Goal: Information Seeking & Learning: Find specific page/section

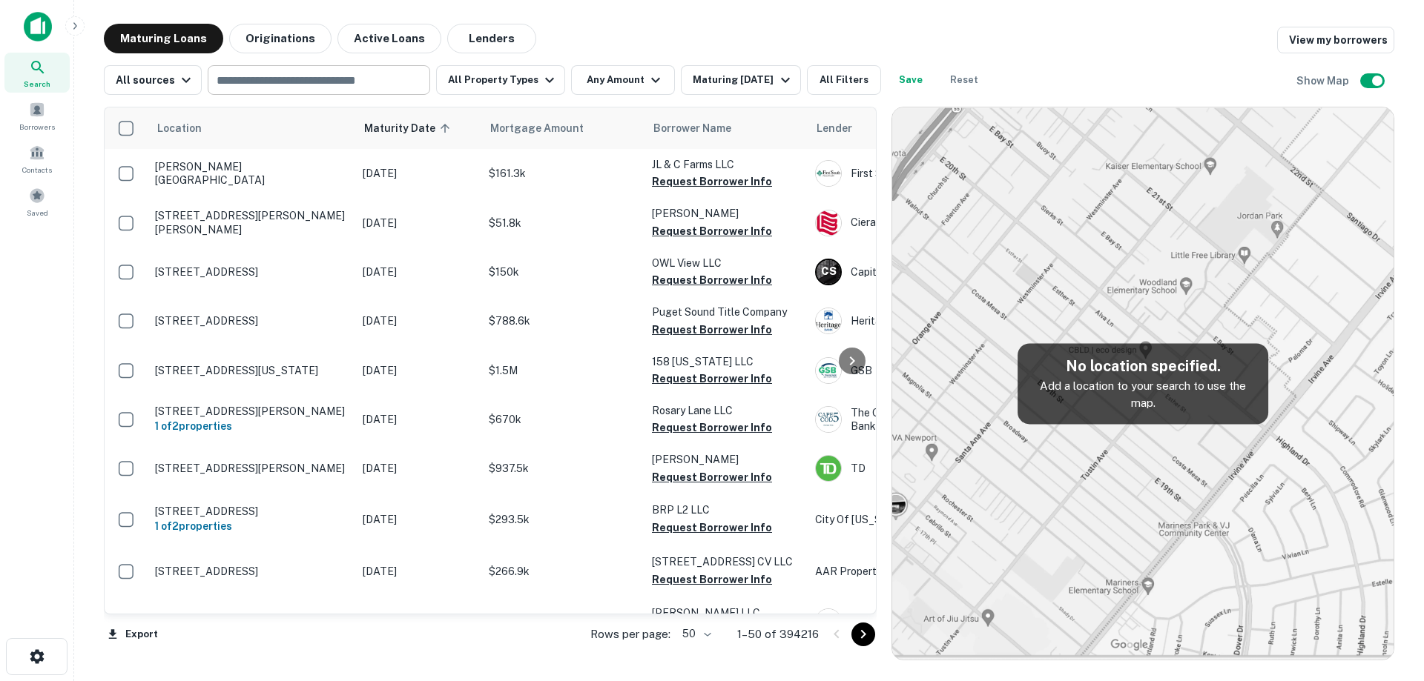
click at [277, 86] on input "text" at bounding box center [317, 80] width 211 height 21
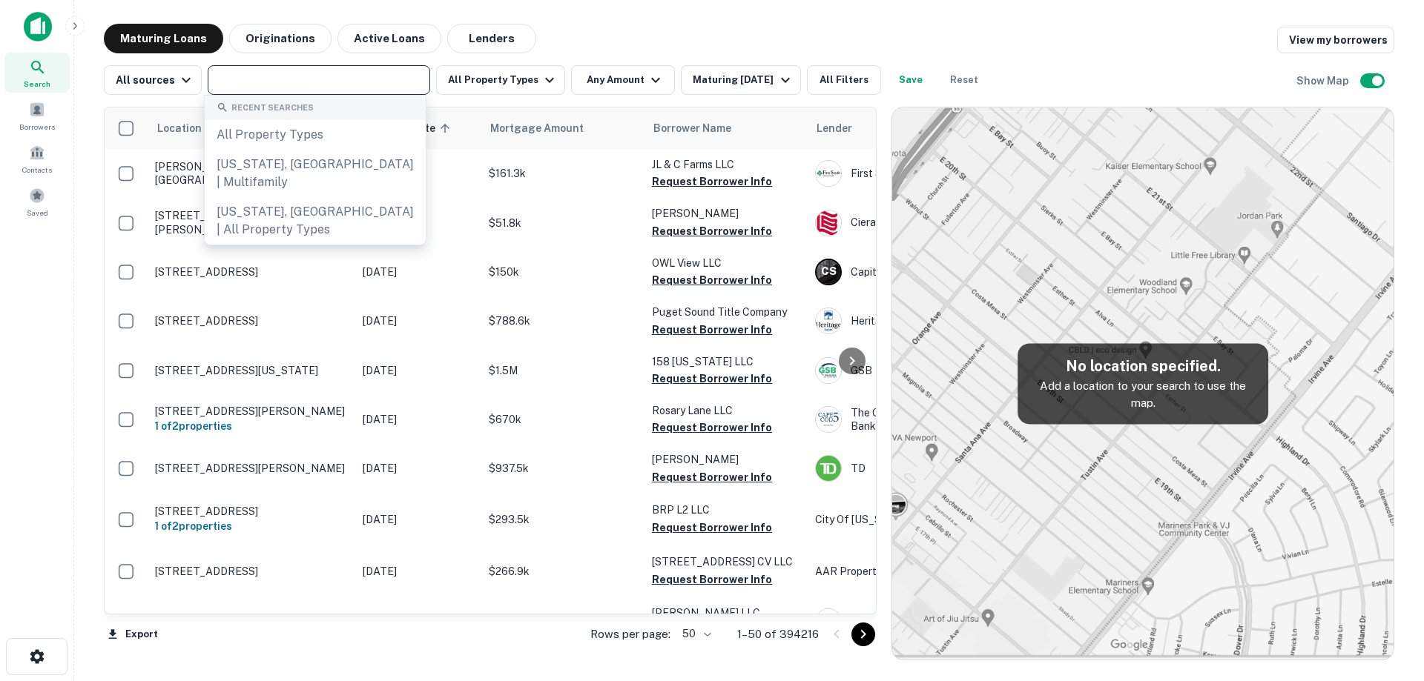
click at [624, 39] on div "Maturing Loans Originations Active Loans Lenders View my borrowers" at bounding box center [749, 39] width 1290 height 30
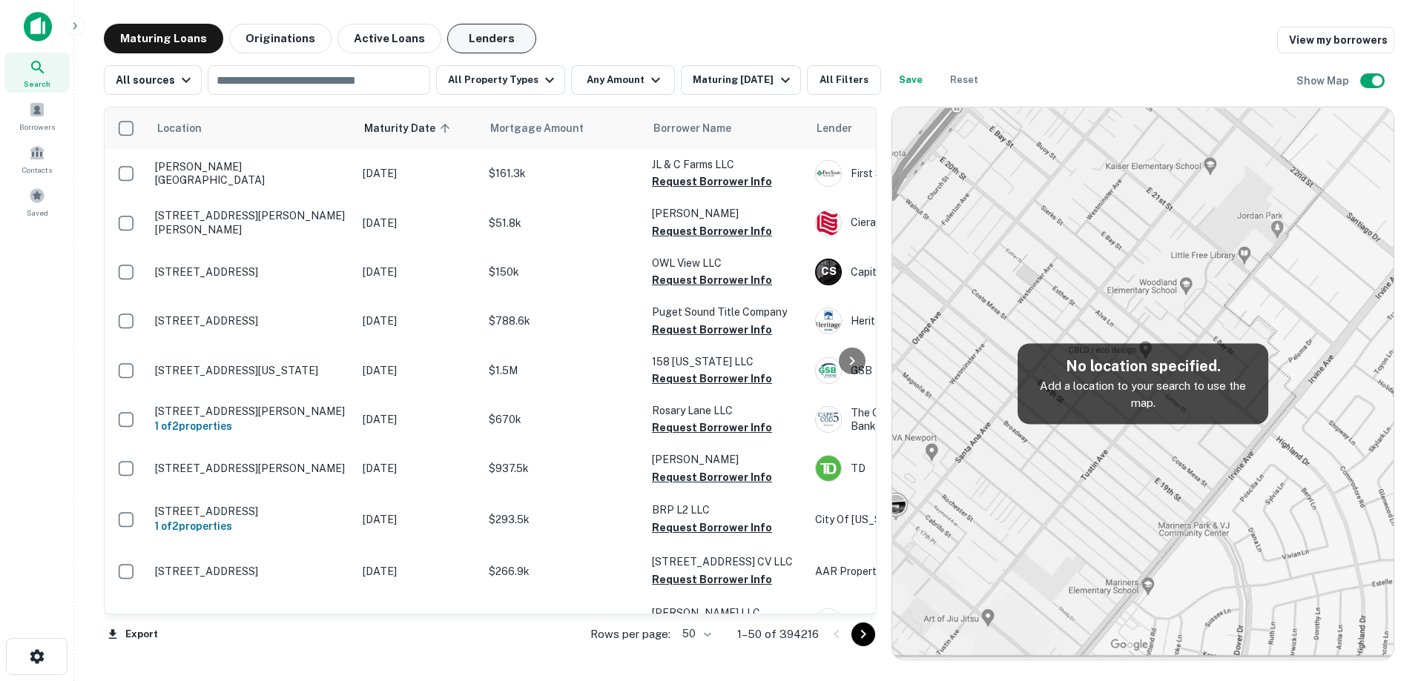
click at [477, 39] on button "Lenders" at bounding box center [491, 39] width 89 height 30
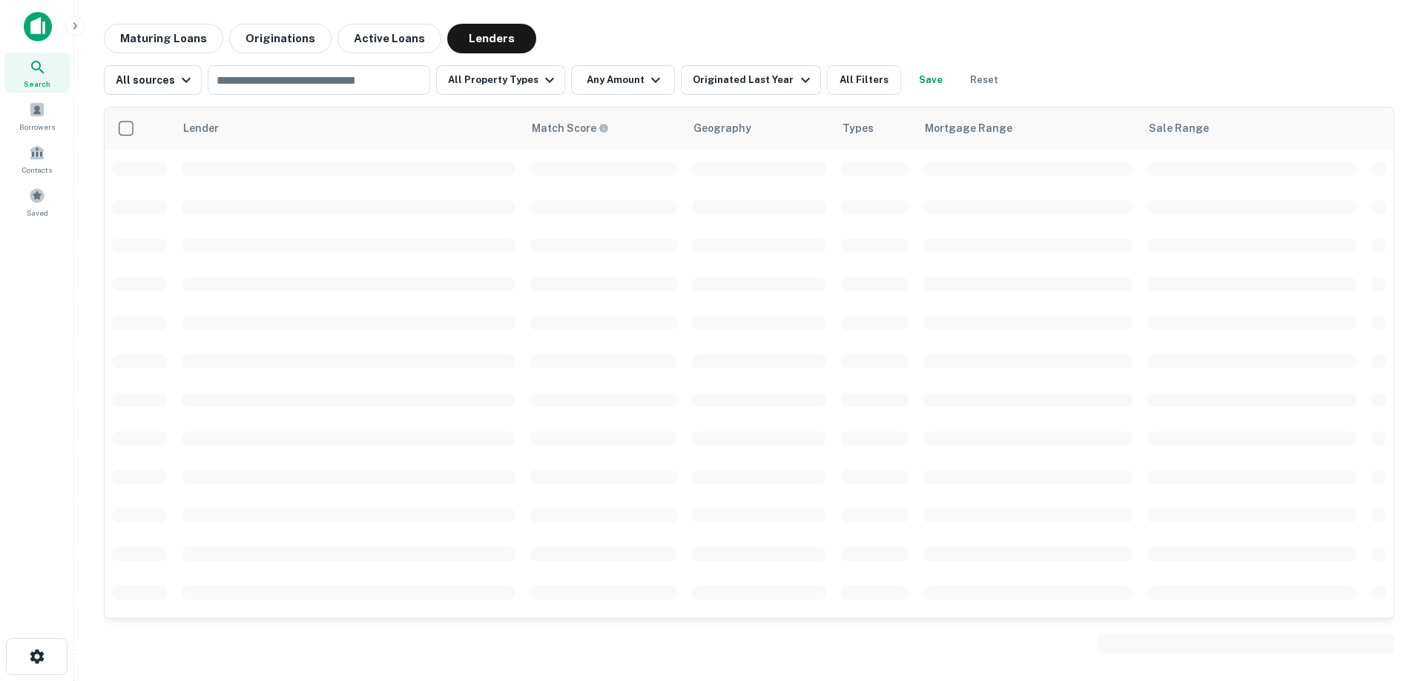
click at [510, 294] on td at bounding box center [348, 284] width 348 height 39
click at [414, 80] on input "text" at bounding box center [317, 80] width 211 height 21
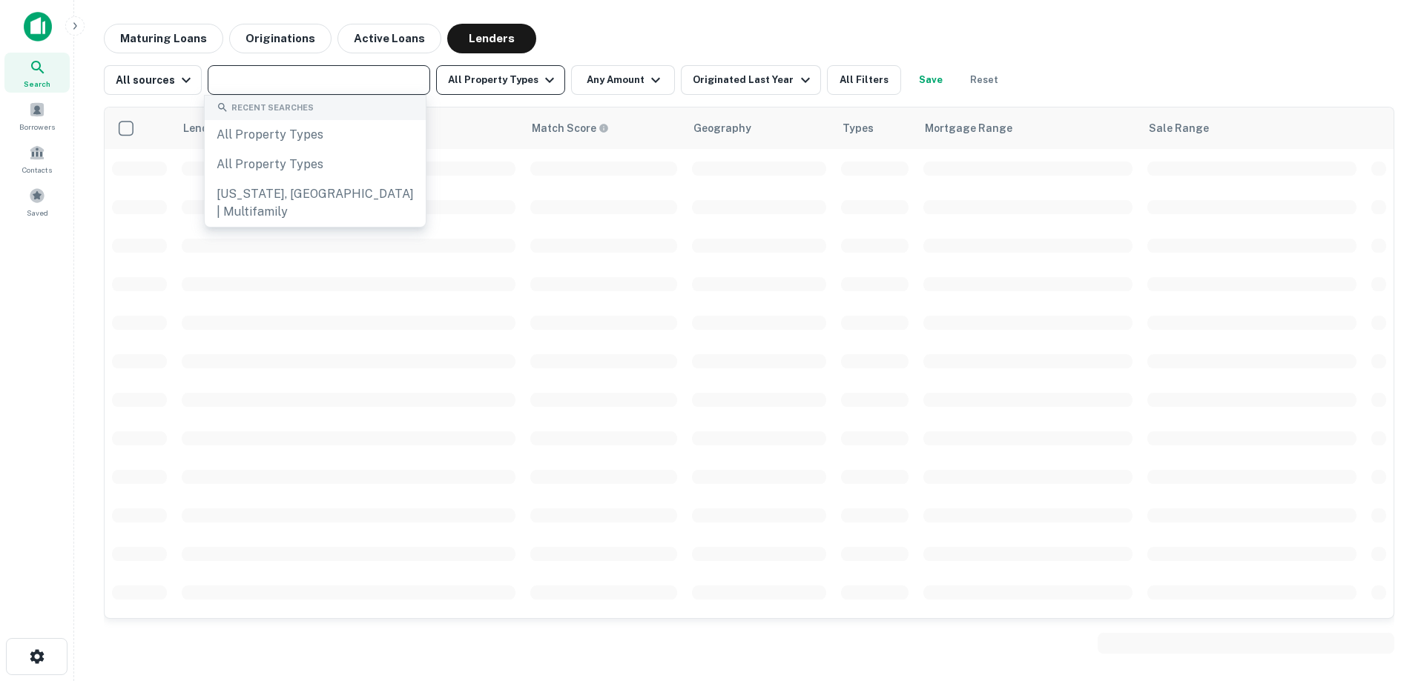
click at [491, 79] on button "All Property Types" at bounding box center [500, 80] width 129 height 30
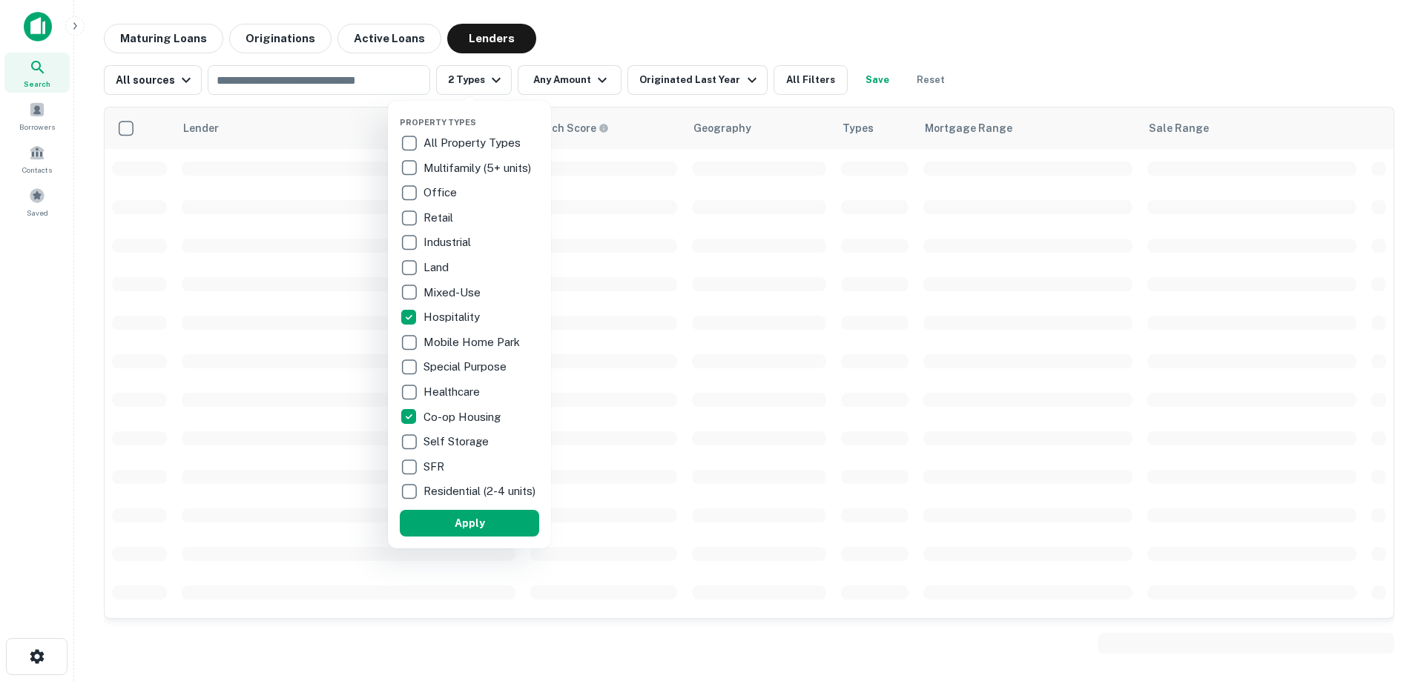
click at [589, 78] on div at bounding box center [712, 340] width 1424 height 681
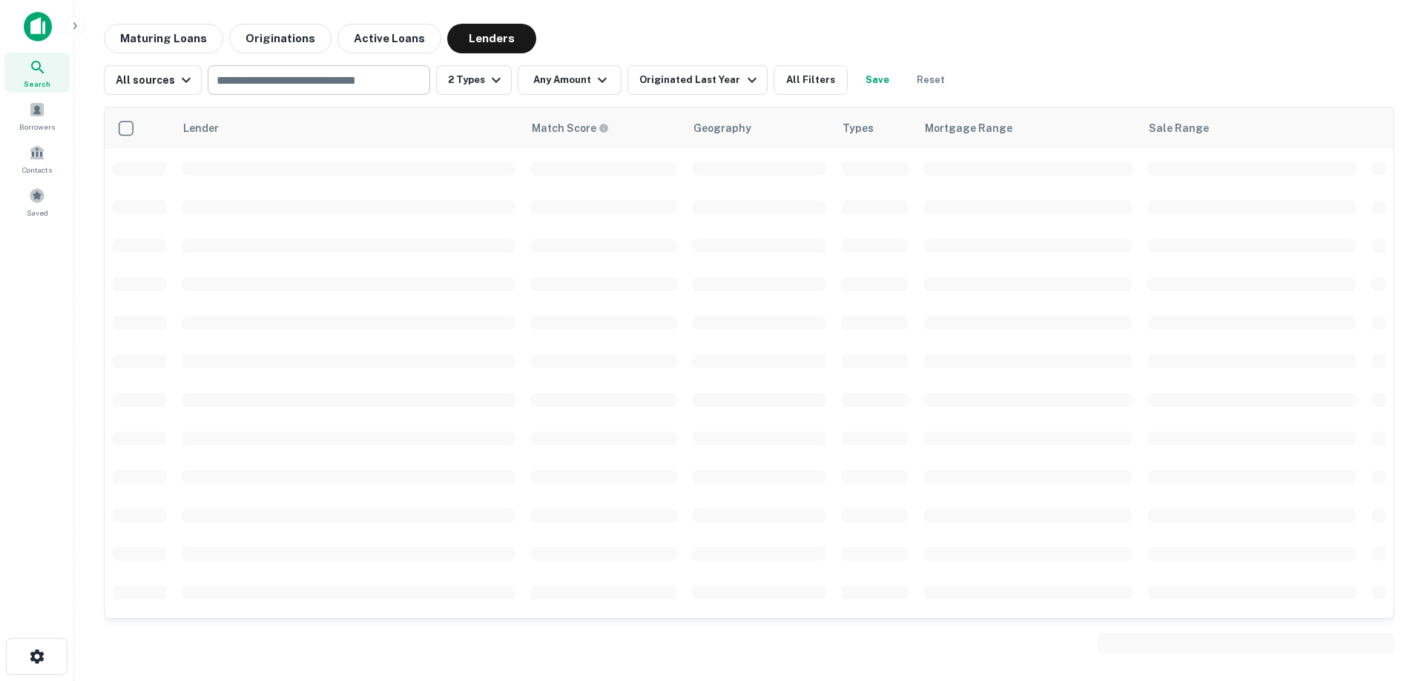
click at [350, 79] on input "text" at bounding box center [317, 80] width 211 height 21
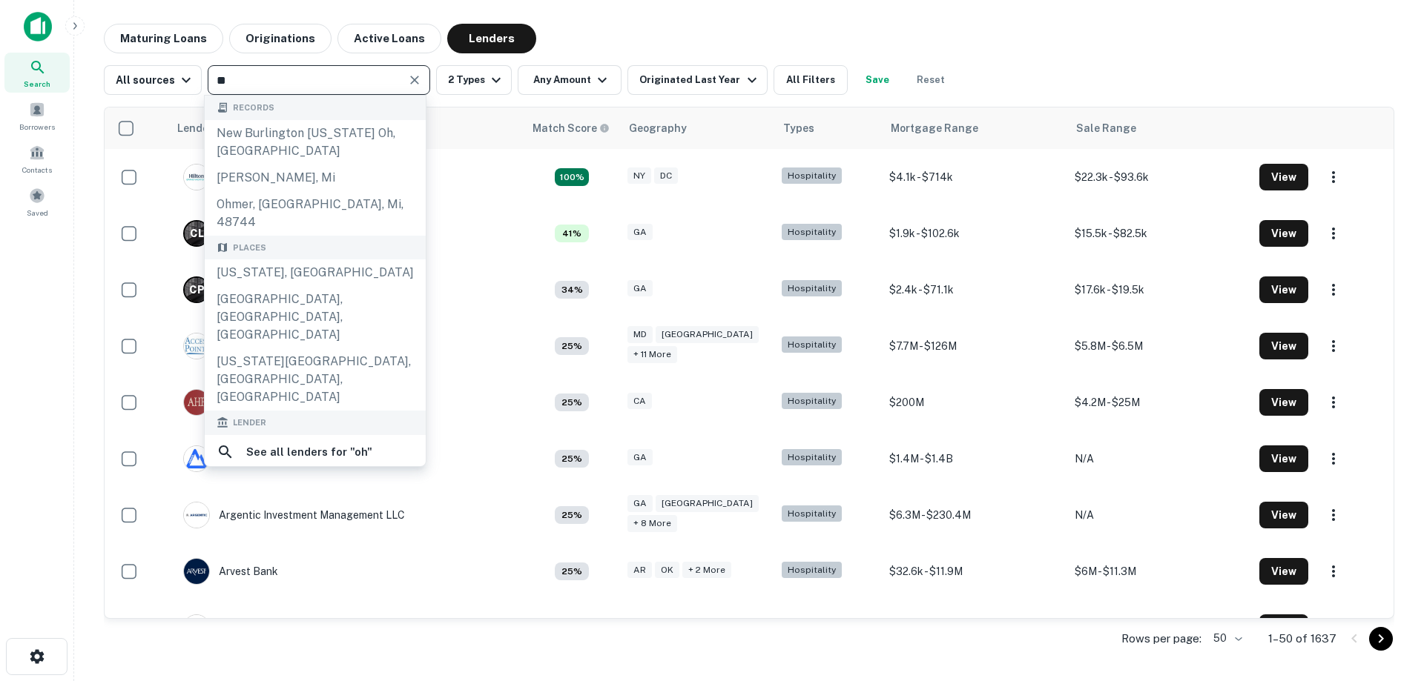
type input "*"
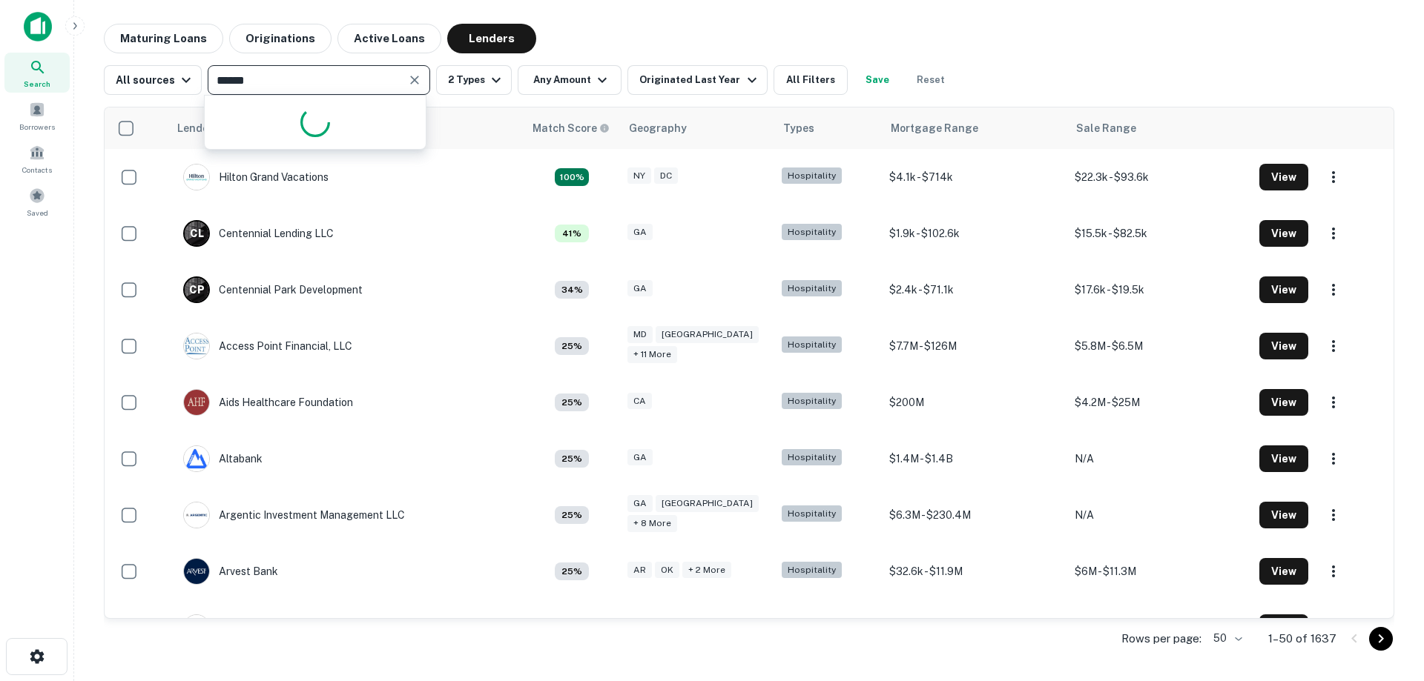
type input "*******"
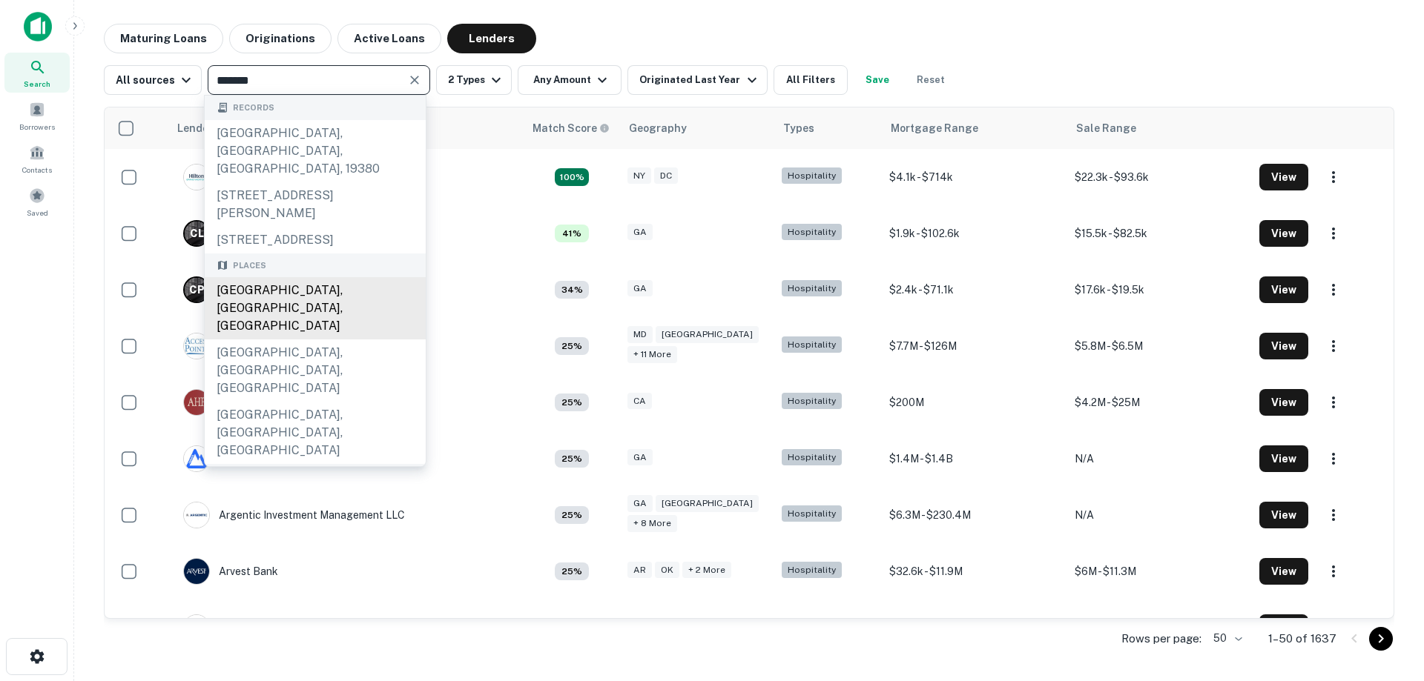
click at [287, 285] on div "[GEOGRAPHIC_DATA], [GEOGRAPHIC_DATA], [GEOGRAPHIC_DATA]" at bounding box center [315, 308] width 221 height 62
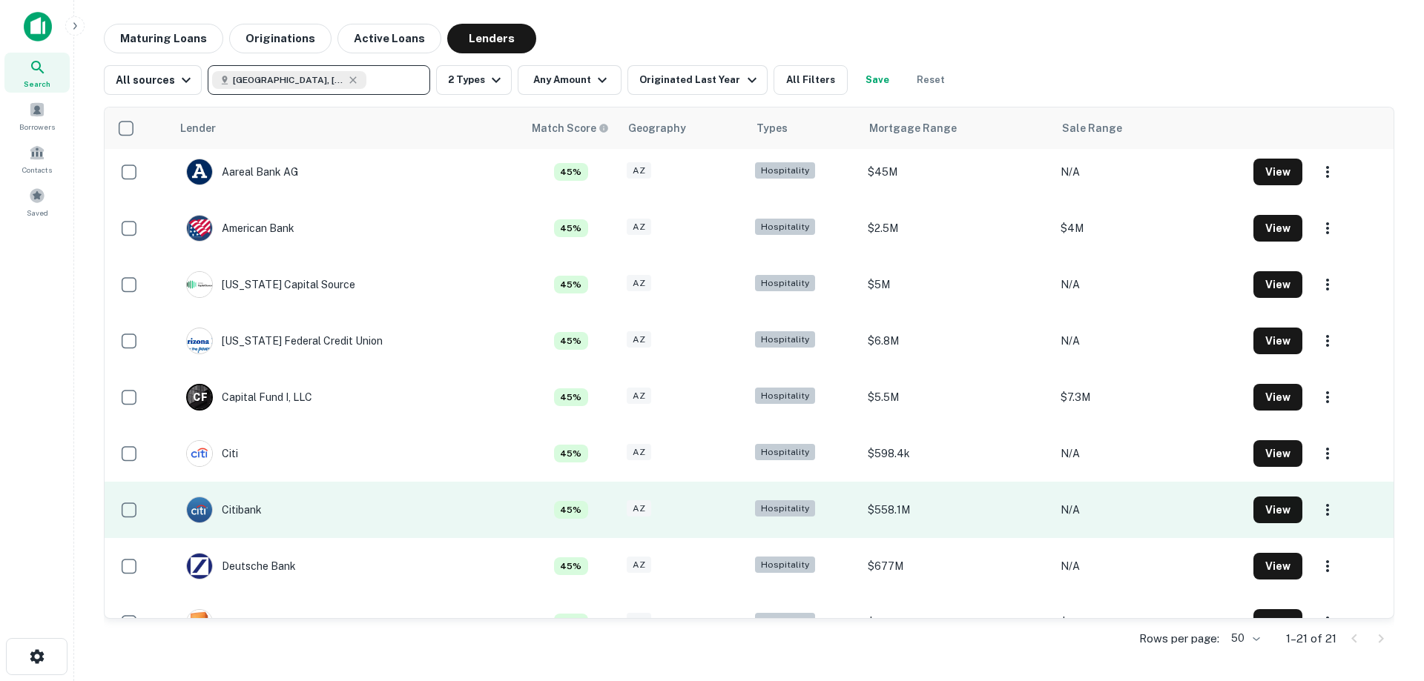
scroll to position [714, 0]
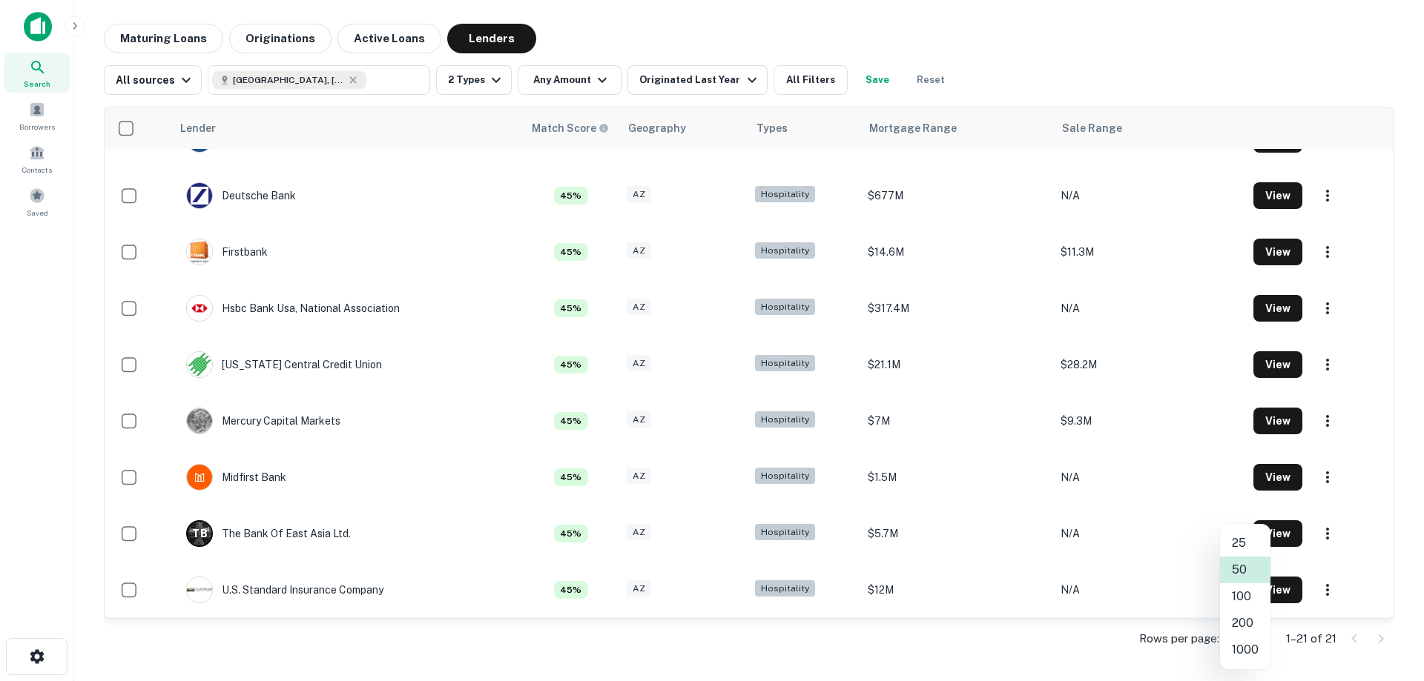
click at [1254, 641] on body "Search Borrowers Contacts Saved Maturing Loans Originations Active Loans Lender…" at bounding box center [712, 340] width 1424 height 681
click at [974, 655] on div at bounding box center [712, 340] width 1424 height 681
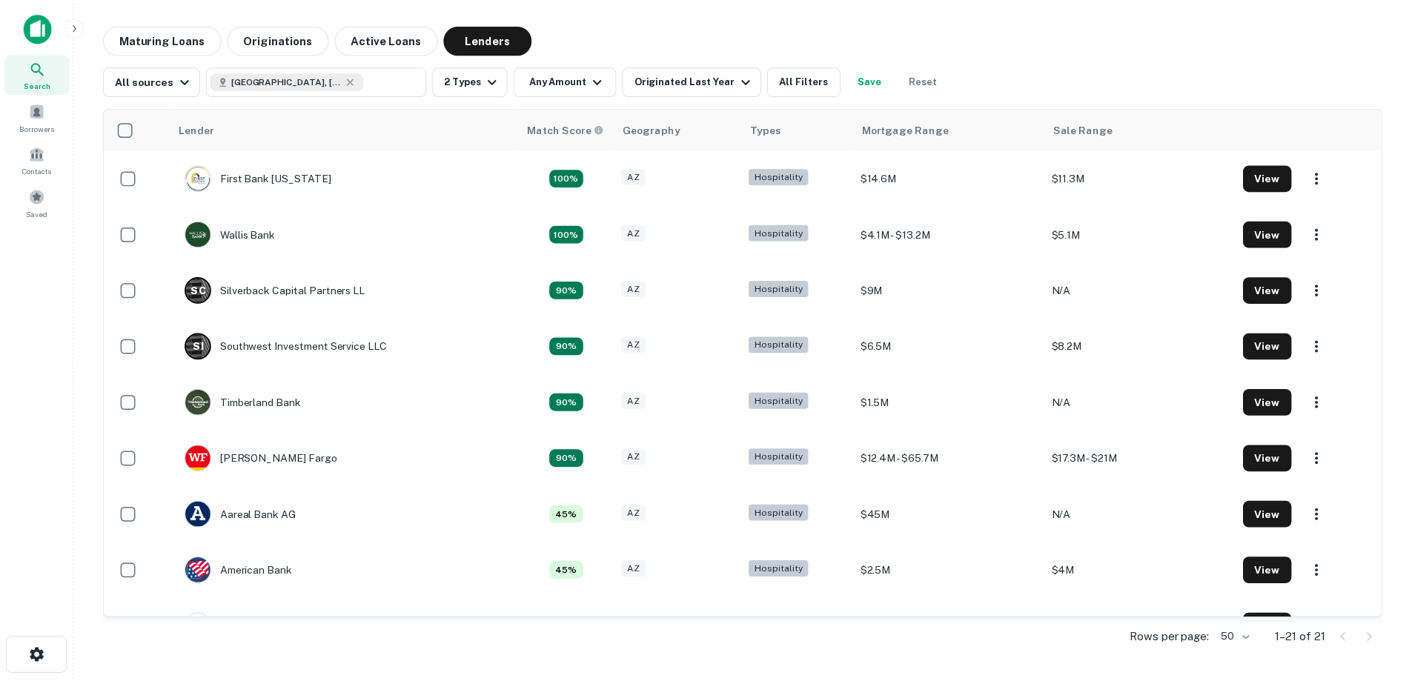
scroll to position [371, 0]
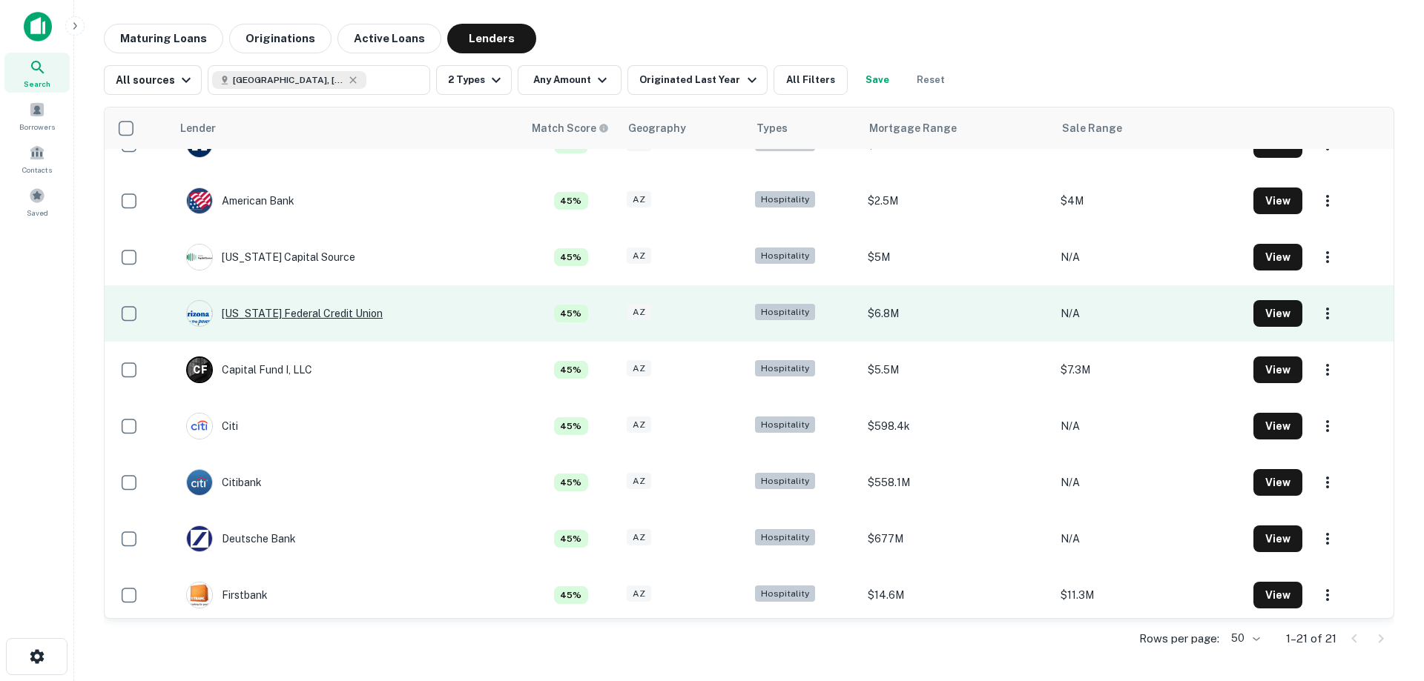
click at [303, 316] on div "[US_STATE] Federal Credit Union" at bounding box center [284, 313] width 196 height 27
